Goal: Task Accomplishment & Management: Manage account settings

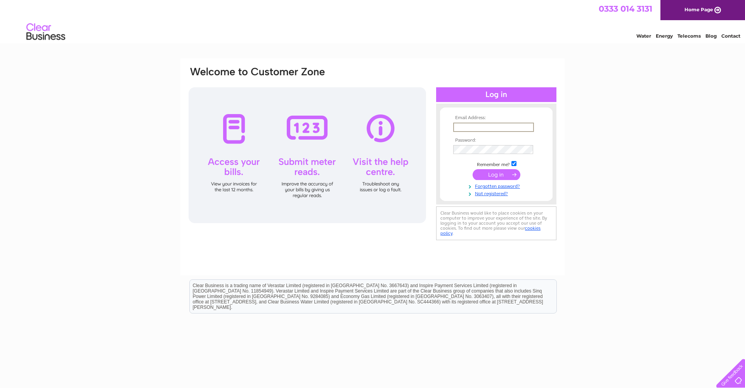
type input "secretary@bearsdengolfclub.com"
click at [504, 174] on input "submit" at bounding box center [497, 174] width 48 height 11
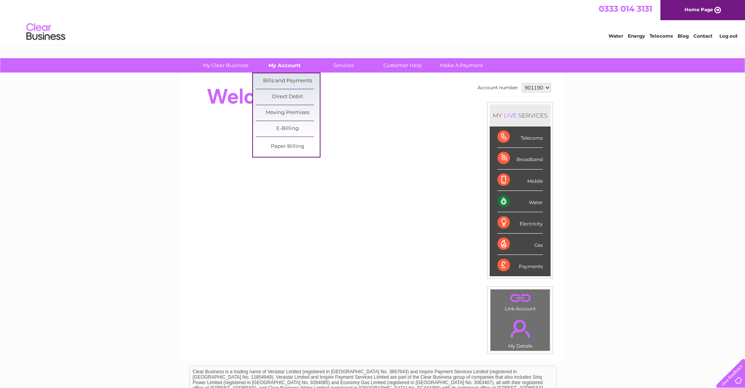
click at [287, 63] on link "My Account" at bounding box center [285, 65] width 64 height 14
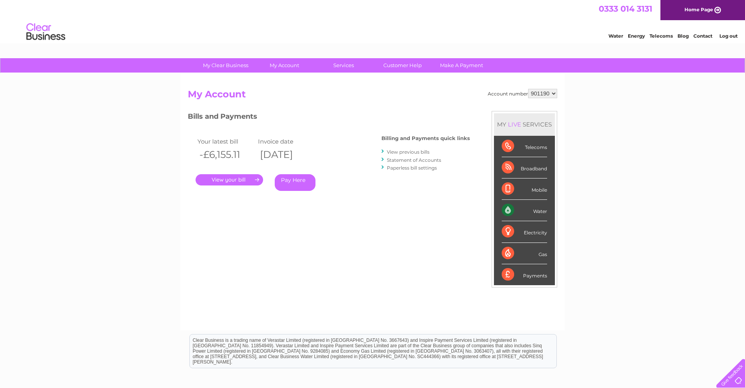
click at [256, 179] on link "." at bounding box center [230, 179] width 68 height 11
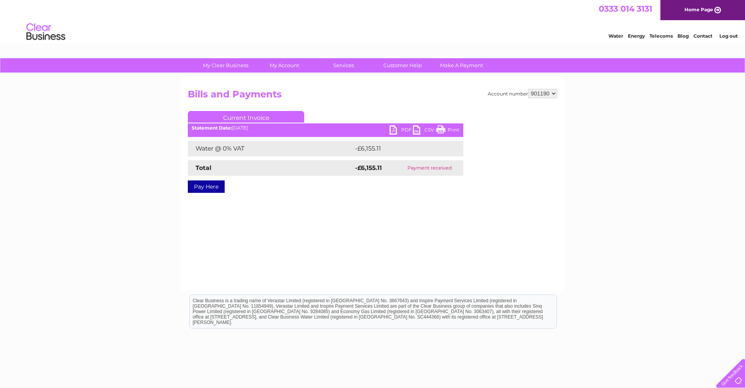
drag, startPoint x: 521, startPoint y: 260, endPoint x: 516, endPoint y: 254, distance: 7.1
click at [521, 260] on div "Account number 901190 Bills and Payments Current Invoice PDF CSV Print -£6,155.…" at bounding box center [372, 181] width 384 height 217
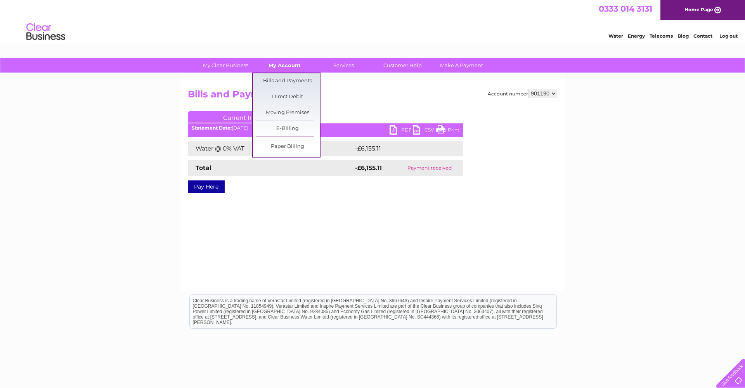
click at [293, 64] on link "My Account" at bounding box center [285, 65] width 64 height 14
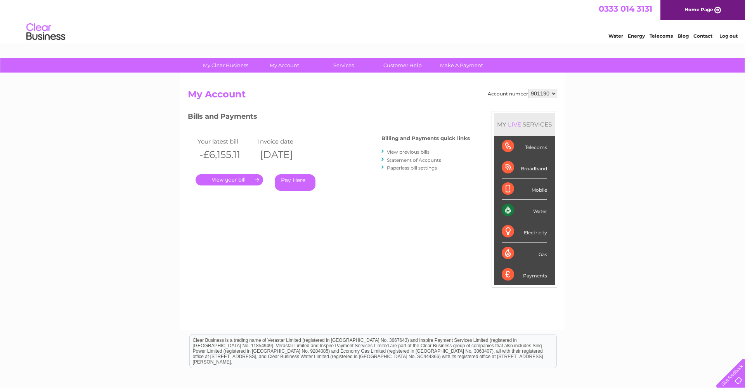
click at [406, 150] on link "View previous bills" at bounding box center [408, 152] width 43 height 6
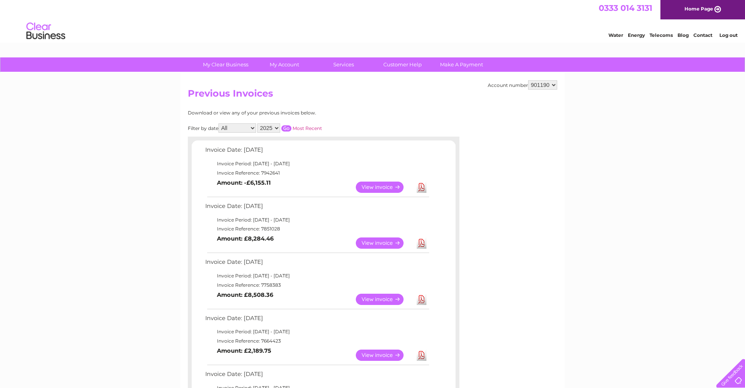
scroll to position [2, 0]
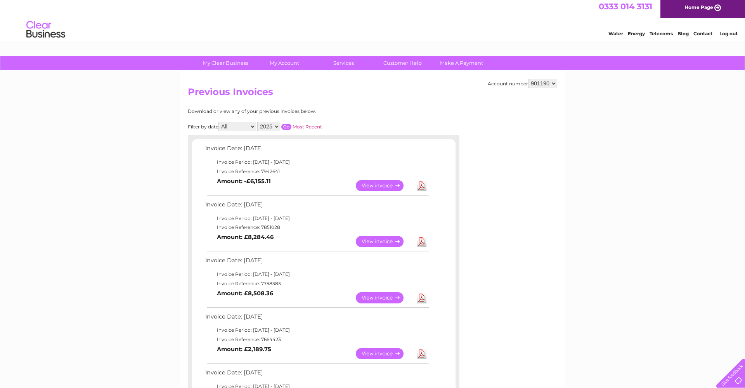
click at [386, 182] on link "View" at bounding box center [384, 185] width 57 height 11
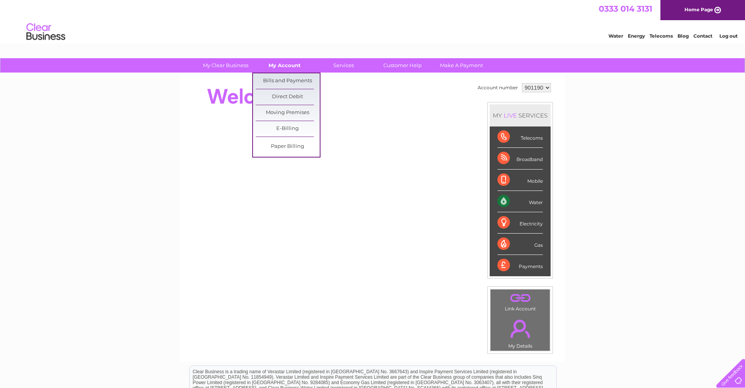
click at [294, 62] on link "My Account" at bounding box center [285, 65] width 64 height 14
click at [296, 80] on link "Bills and Payments" at bounding box center [288, 81] width 64 height 16
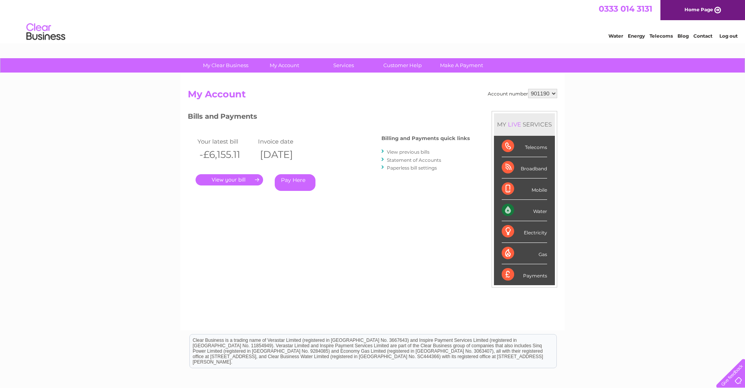
click at [392, 150] on link "View previous bills" at bounding box center [408, 152] width 43 height 6
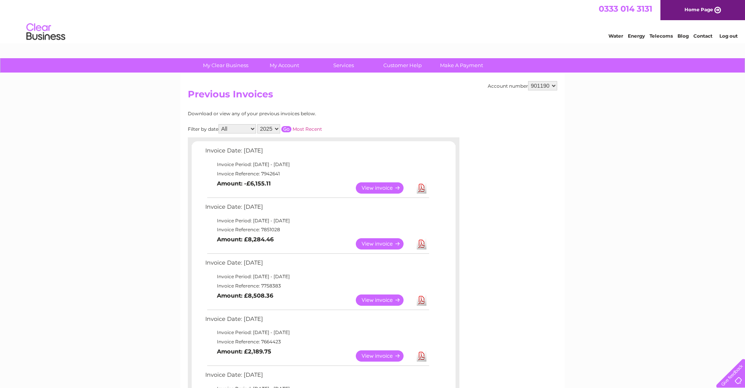
click at [391, 183] on link "View" at bounding box center [384, 187] width 57 height 11
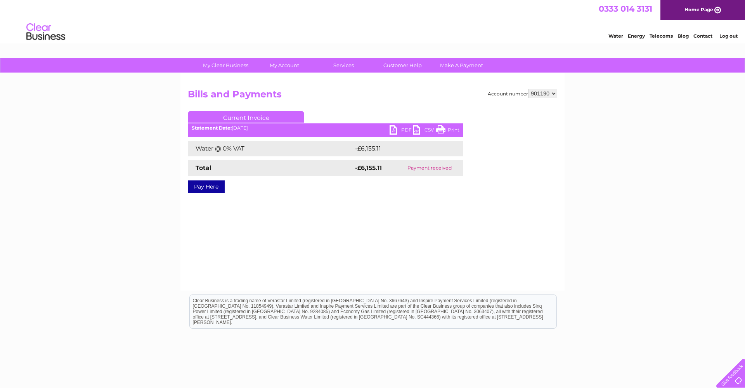
click at [394, 129] on link "PDF" at bounding box center [400, 130] width 23 height 11
